Goal: Task Accomplishment & Management: Complete application form

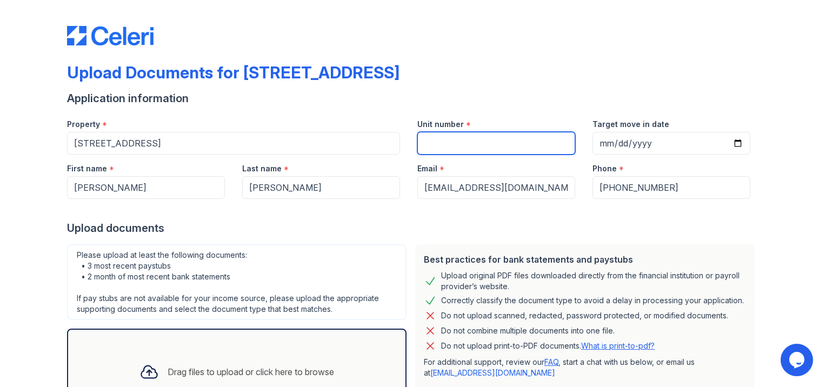
click at [565, 142] on input "Unit number" at bounding box center [497, 143] width 158 height 23
click at [530, 152] on input "Unit number" at bounding box center [497, 143] width 158 height 23
type input "1R"
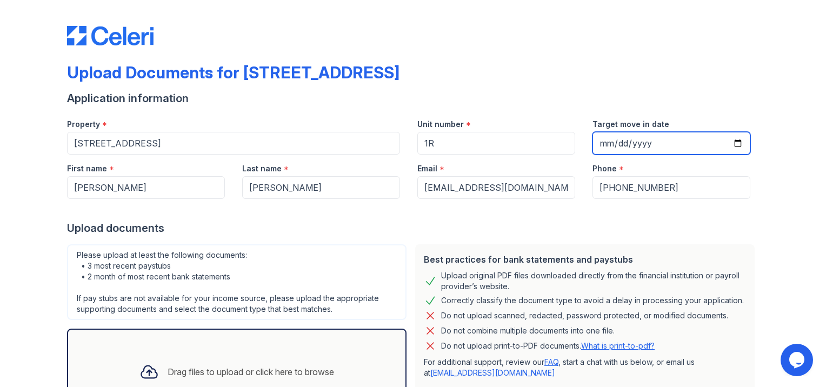
click at [729, 144] on input "Target move in date" at bounding box center [672, 143] width 158 height 23
type input "[DATE]"
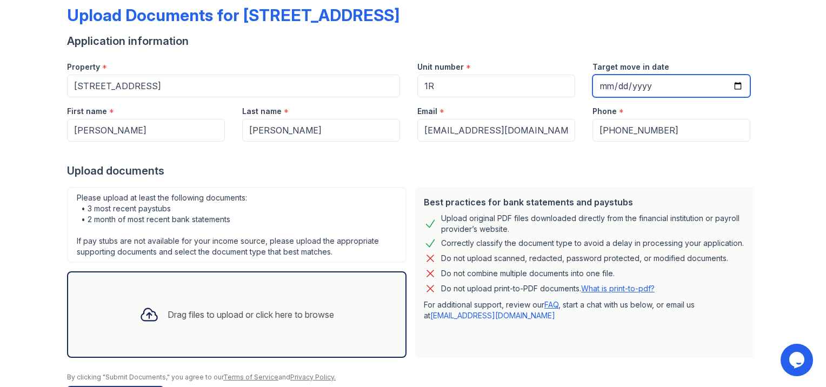
scroll to position [94, 0]
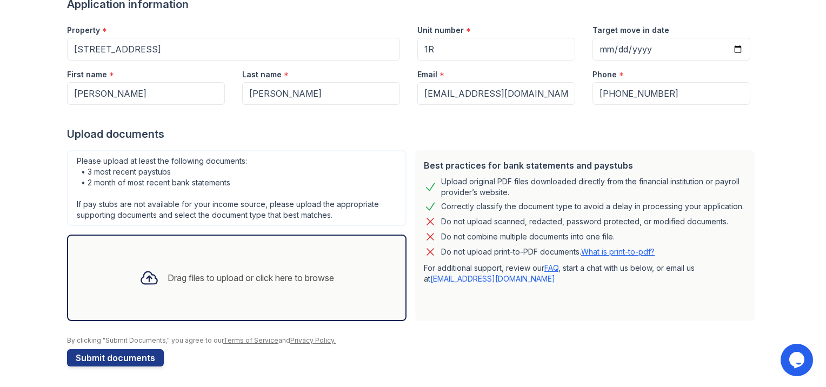
click at [168, 279] on div "Drag files to upload or click here to browse" at bounding box center [251, 278] width 167 height 13
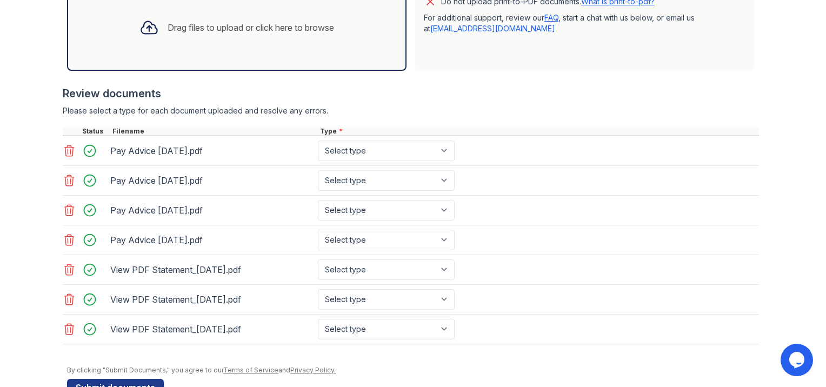
scroll to position [372, 0]
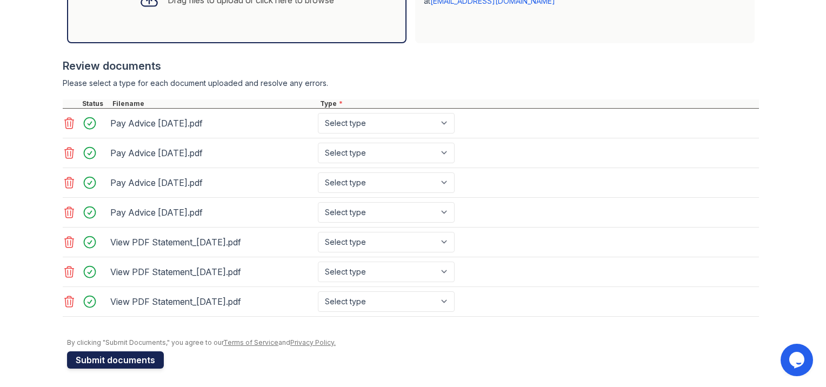
click at [109, 362] on button "Submit documents" at bounding box center [115, 360] width 97 height 17
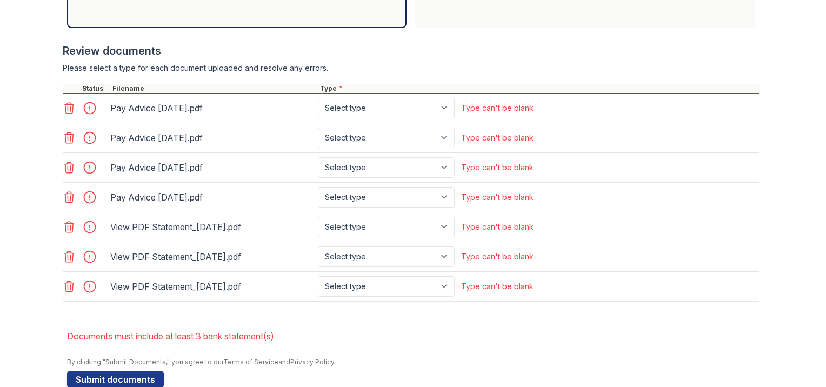
scroll to position [424, 0]
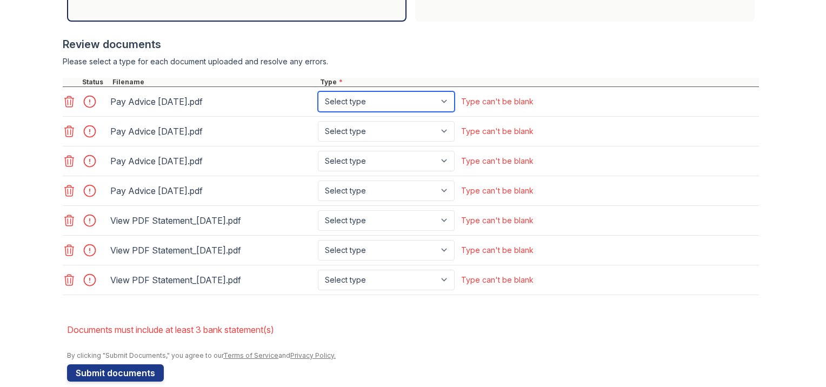
click at [420, 108] on select "Select type Paystub Bank Statement Offer Letter Tax Documents Benefit Award Let…" at bounding box center [386, 101] width 137 height 21
select select "paystub"
click at [318, 91] on select "Select type Paystub Bank Statement Offer Letter Tax Documents Benefit Award Let…" at bounding box center [386, 101] width 137 height 21
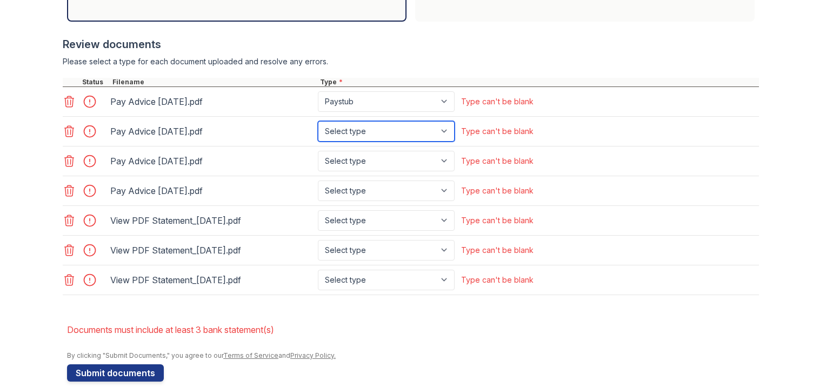
click at [412, 128] on select "Select type Paystub Bank Statement Offer Letter Tax Documents Benefit Award Let…" at bounding box center [386, 131] width 137 height 21
select select "paystub"
click at [318, 121] on select "Select type Paystub Bank Statement Offer Letter Tax Documents Benefit Award Let…" at bounding box center [386, 131] width 137 height 21
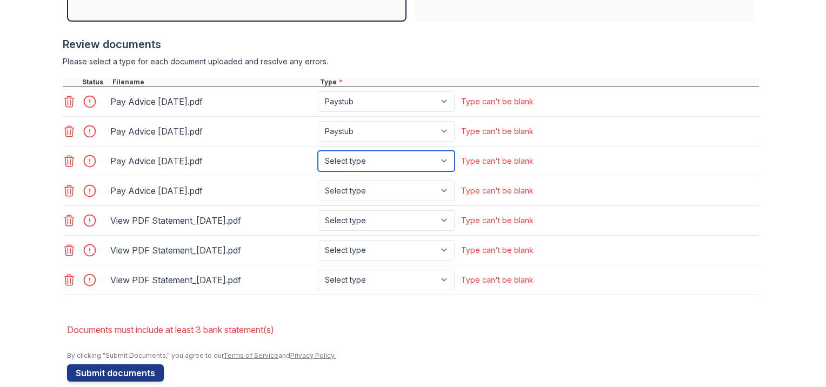
click at [406, 160] on select "Select type Paystub Bank Statement Offer Letter Tax Documents Benefit Award Let…" at bounding box center [386, 161] width 137 height 21
select select "paystub"
click at [318, 151] on select "Select type Paystub Bank Statement Offer Letter Tax Documents Benefit Award Let…" at bounding box center [386, 161] width 137 height 21
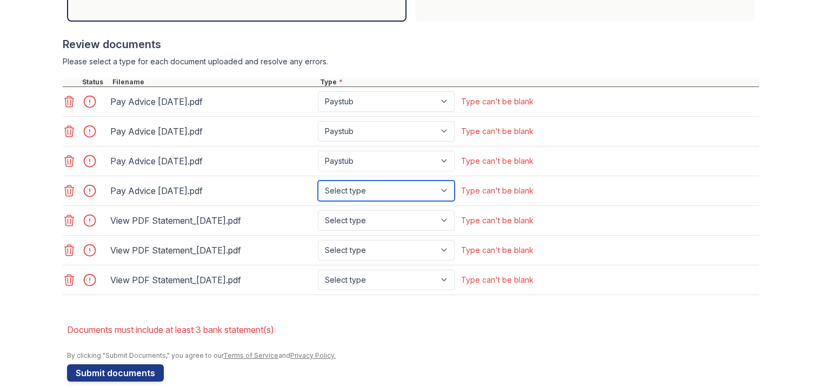
click at [400, 188] on select "Select type Paystub Bank Statement Offer Letter Tax Documents Benefit Award Let…" at bounding box center [386, 191] width 137 height 21
select select "paystub"
click at [318, 181] on select "Select type Paystub Bank Statement Offer Letter Tax Documents Benefit Award Let…" at bounding box center [386, 191] width 137 height 21
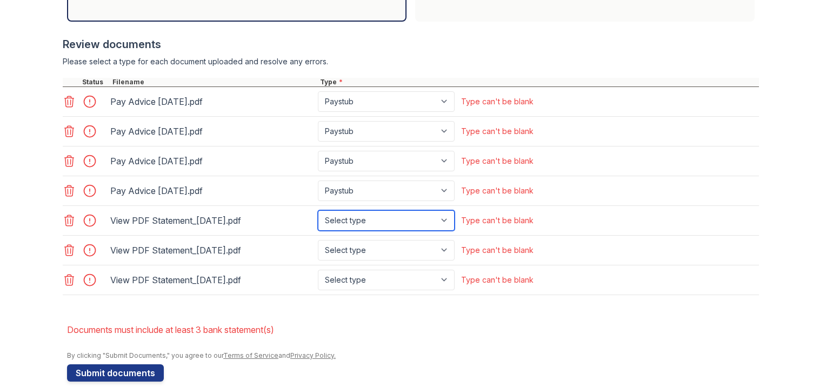
click at [392, 224] on select "Select type Paystub Bank Statement Offer Letter Tax Documents Benefit Award Let…" at bounding box center [386, 220] width 137 height 21
select select "bank_statement"
click at [318, 210] on select "Select type Paystub Bank Statement Offer Letter Tax Documents Benefit Award Let…" at bounding box center [386, 220] width 137 height 21
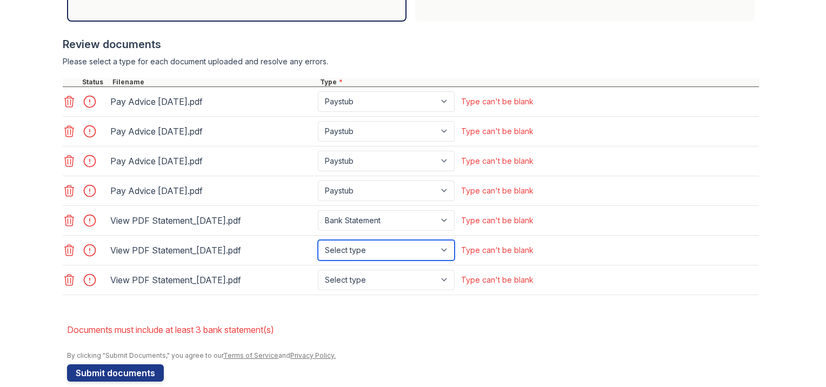
click at [389, 253] on select "Select type Paystub Bank Statement Offer Letter Tax Documents Benefit Award Let…" at bounding box center [386, 250] width 137 height 21
select select "bank_statement"
click at [318, 240] on select "Select type Paystub Bank Statement Offer Letter Tax Documents Benefit Award Let…" at bounding box center [386, 250] width 137 height 21
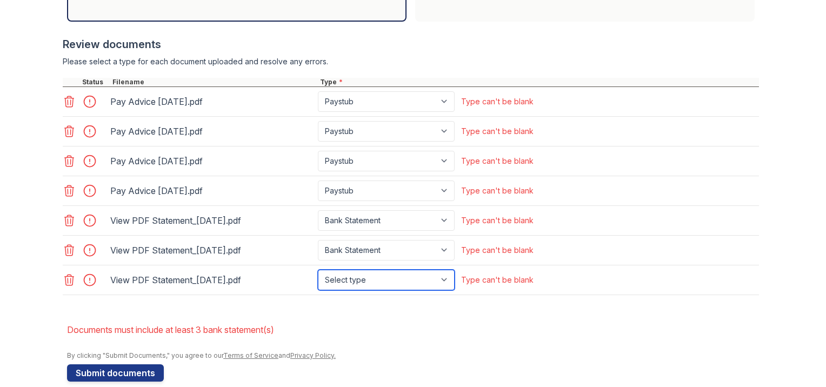
click at [383, 279] on select "Select type Paystub Bank Statement Offer Letter Tax Documents Benefit Award Let…" at bounding box center [386, 280] width 137 height 21
select select "bank_statement"
click at [318, 270] on select "Select type Paystub Bank Statement Offer Letter Tax Documents Benefit Award Let…" at bounding box center [386, 280] width 137 height 21
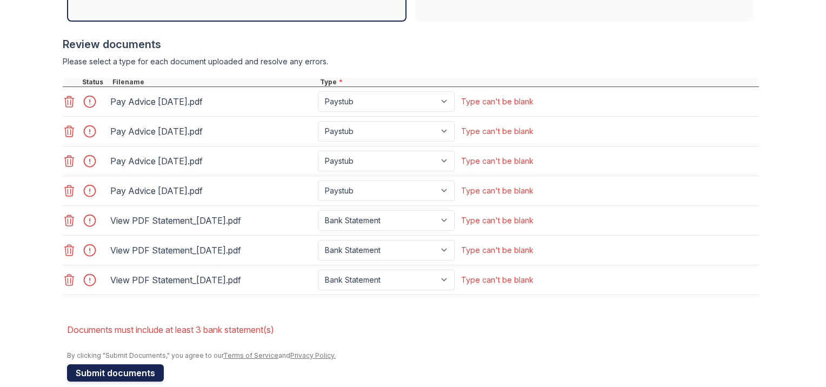
click at [122, 374] on button "Submit documents" at bounding box center [115, 373] width 97 height 17
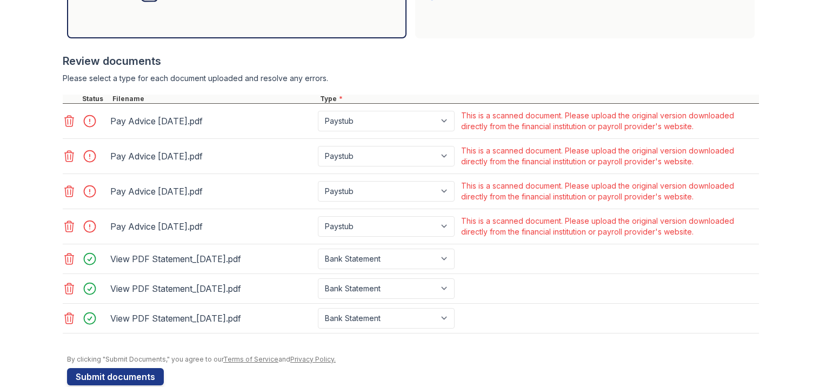
scroll to position [411, 0]
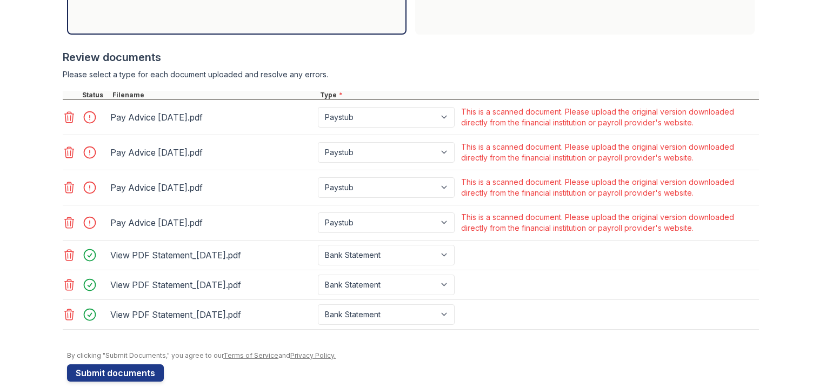
click at [65, 117] on icon at bounding box center [69, 117] width 9 height 11
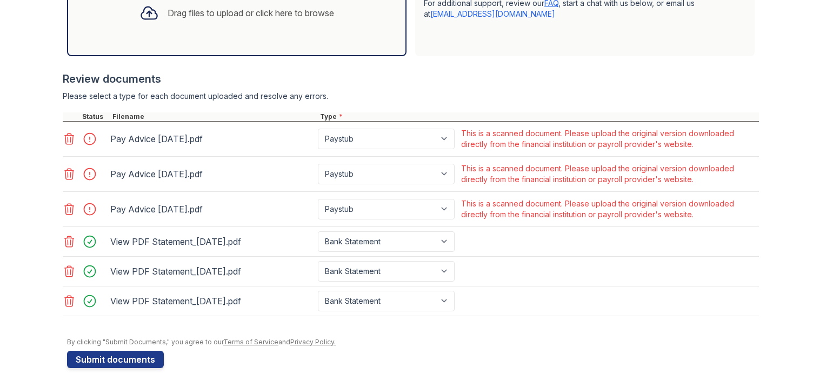
click at [63, 140] on icon at bounding box center [69, 139] width 13 height 13
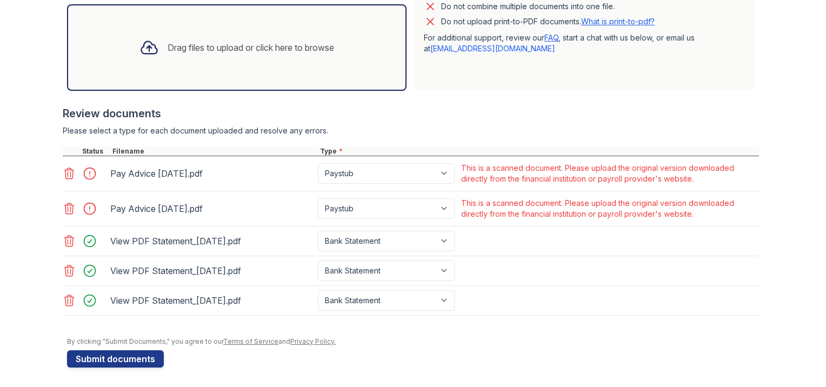
click at [68, 172] on icon at bounding box center [69, 173] width 13 height 13
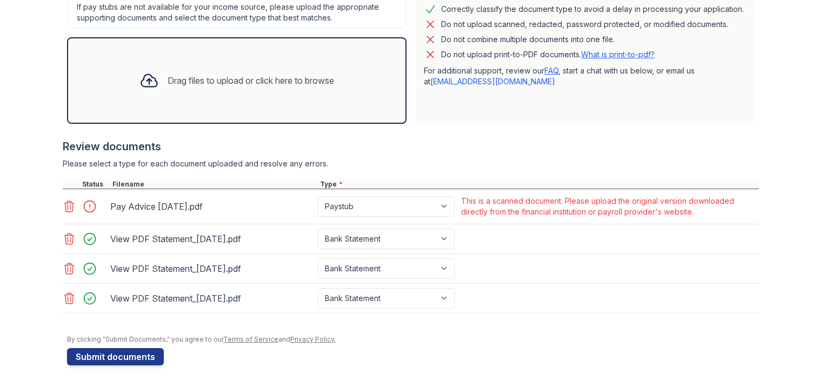
scroll to position [320, 0]
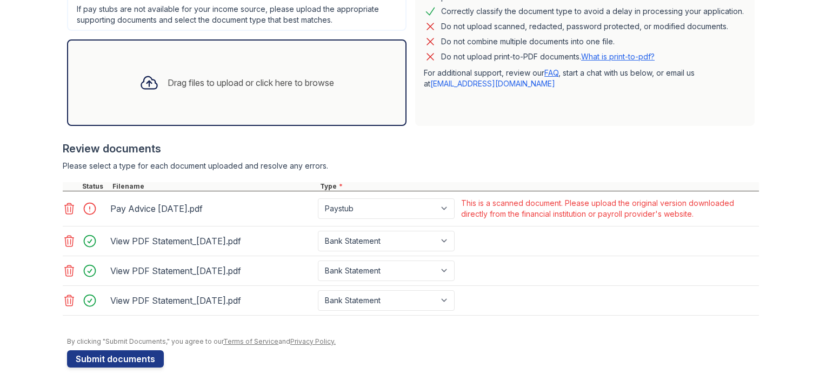
click at [66, 202] on icon at bounding box center [69, 208] width 13 height 13
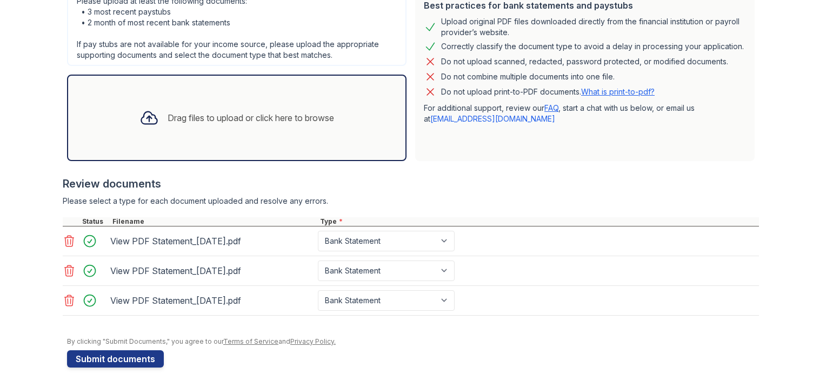
click at [240, 109] on div "Drag files to upload or click here to browse" at bounding box center [237, 118] width 212 height 37
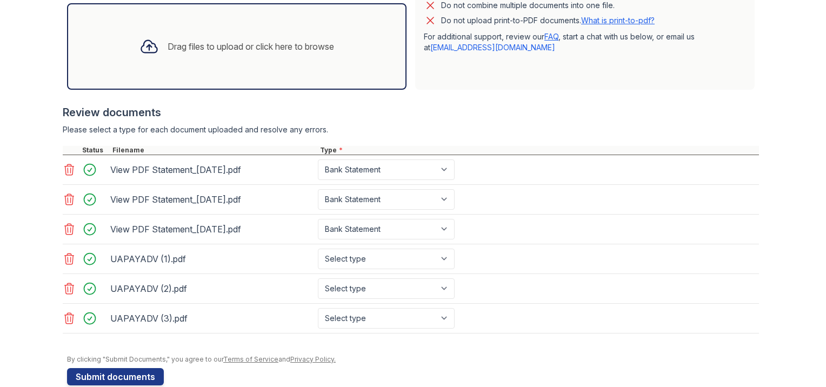
scroll to position [373, 0]
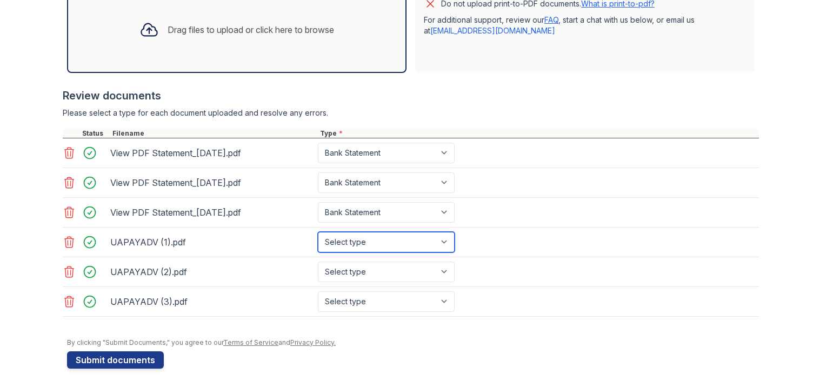
click at [408, 239] on select "Select type Paystub Bank Statement Offer Letter Tax Documents Benefit Award Let…" at bounding box center [386, 242] width 137 height 21
select select "paystub"
click at [318, 232] on select "Select type Paystub Bank Statement Offer Letter Tax Documents Benefit Award Let…" at bounding box center [386, 242] width 137 height 21
click at [385, 257] on div "UAPAYADV (2).pdf Select type Paystub Bank Statement Offer Letter Tax Documents …" at bounding box center [411, 272] width 697 height 30
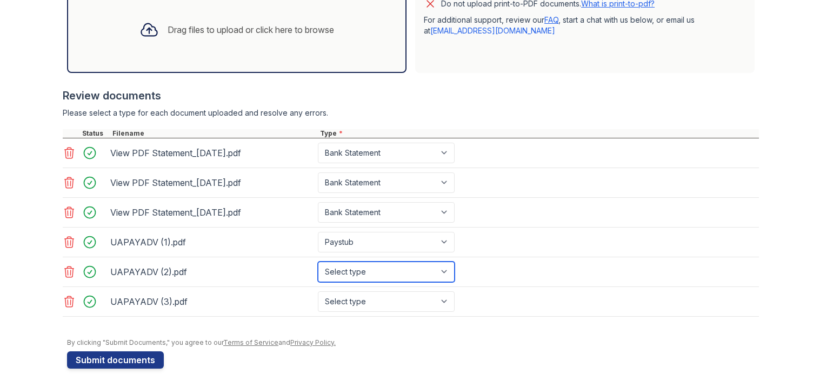
click at [382, 265] on select "Select type Paystub Bank Statement Offer Letter Tax Documents Benefit Award Let…" at bounding box center [386, 272] width 137 height 21
select select "paystub"
click at [318, 262] on select "Select type Paystub Bank Statement Offer Letter Tax Documents Benefit Award Let…" at bounding box center [386, 272] width 137 height 21
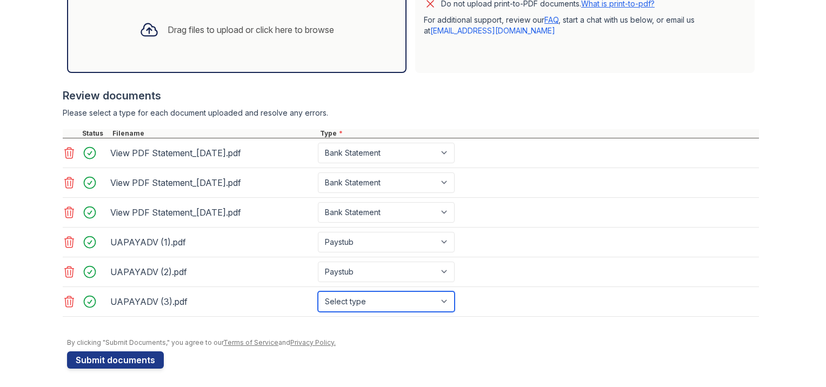
click at [365, 295] on select "Select type Paystub Bank Statement Offer Letter Tax Documents Benefit Award Let…" at bounding box center [386, 302] width 137 height 21
select select "paystub"
click at [318, 292] on select "Select type Paystub Bank Statement Offer Letter Tax Documents Benefit Award Let…" at bounding box center [386, 302] width 137 height 21
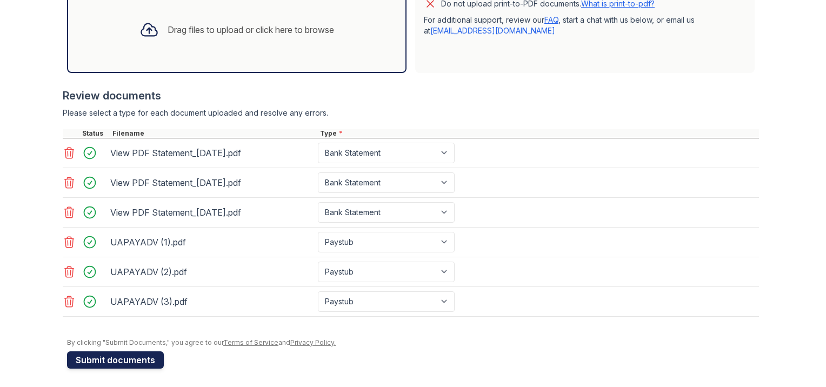
click at [116, 353] on button "Submit documents" at bounding box center [115, 360] width 97 height 17
